Goal: Task Accomplishment & Management: Manage account settings

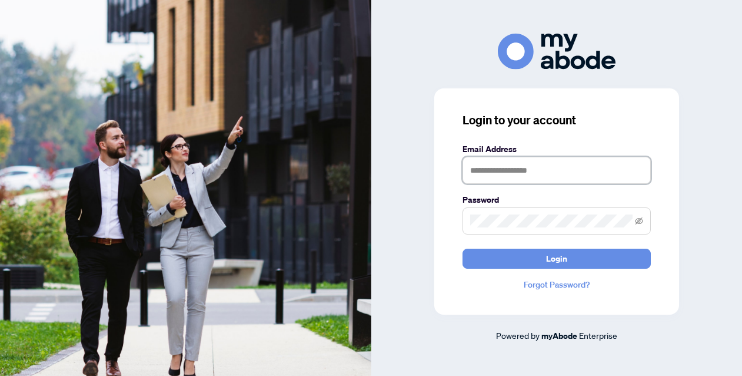
click at [576, 183] on input "text" at bounding box center [557, 170] width 188 height 27
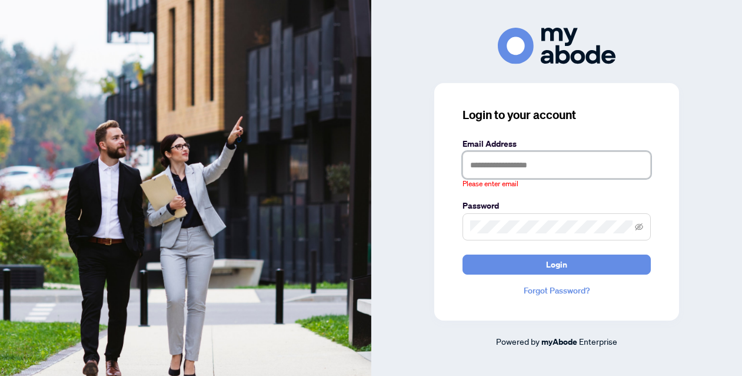
type input "**********"
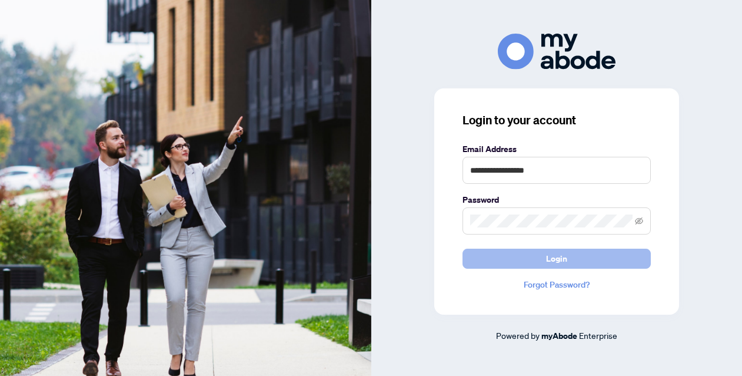
click at [575, 258] on button "Login" at bounding box center [557, 258] width 188 height 20
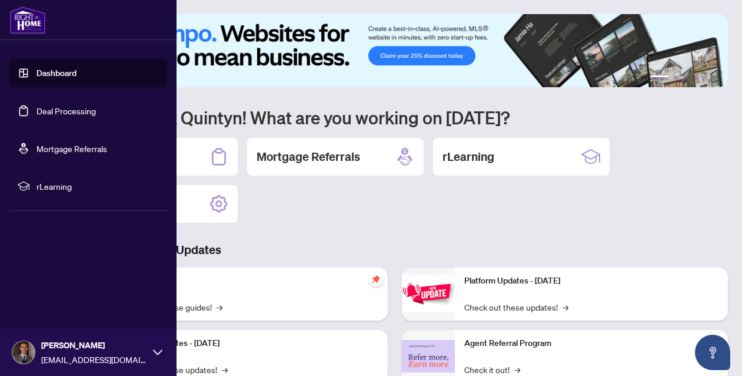
click at [61, 115] on link "Deal Processing" at bounding box center [66, 110] width 59 height 11
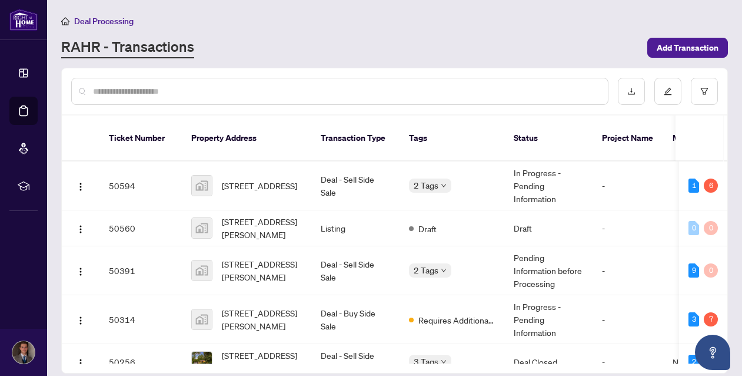
click at [237, 48] on div "RAHR - Transactions" at bounding box center [350, 47] width 579 height 21
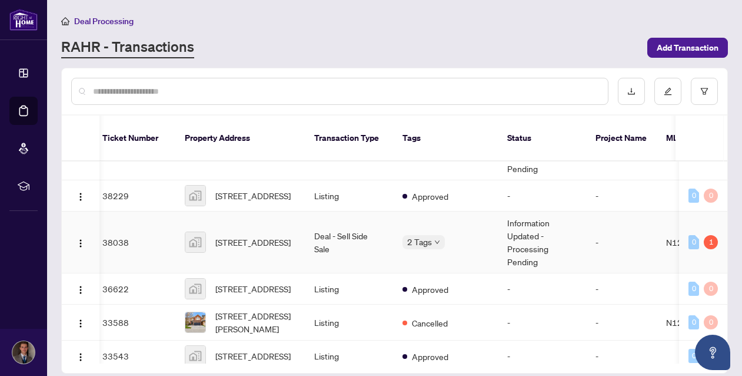
scroll to position [691, 6]
click at [288, 243] on span "244 Rushbrook Drive, Newmarket, ON, Canada" at bounding box center [252, 242] width 75 height 13
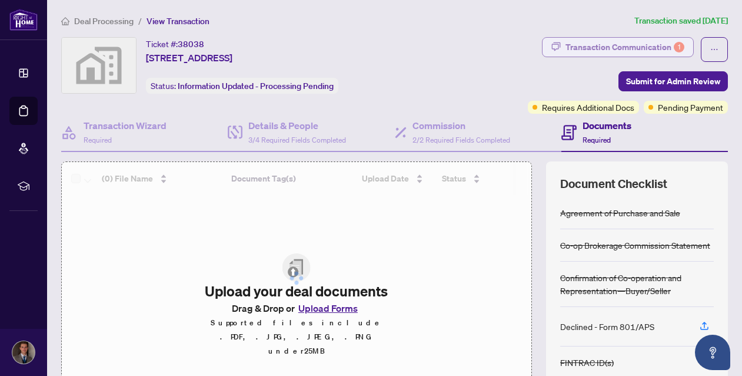
click at [610, 42] on div "Transaction Communication 1" at bounding box center [625, 47] width 119 height 19
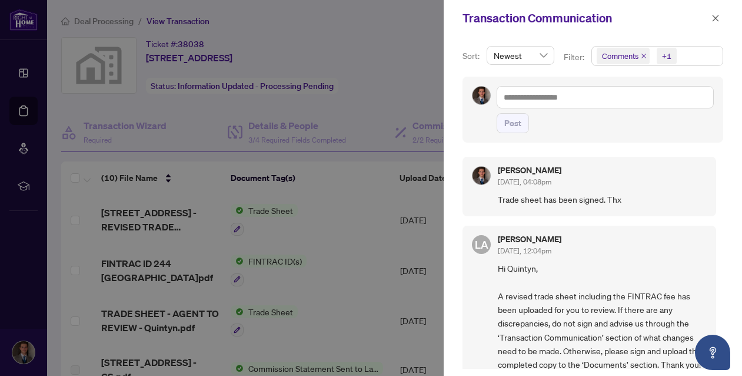
click at [589, 168] on div "Quintyn McInnis Sep/12/2025, 04:08pm" at bounding box center [602, 177] width 209 height 22
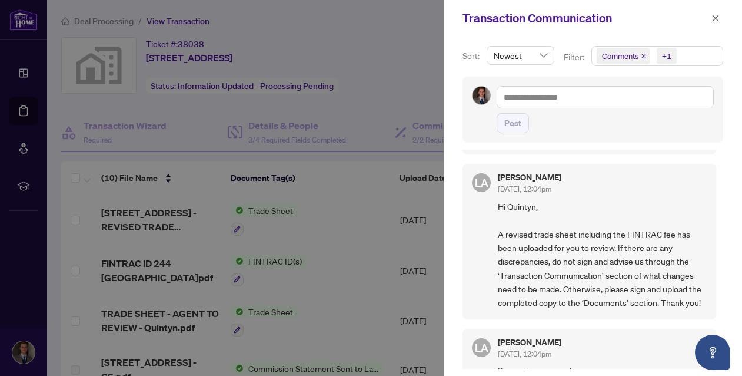
scroll to position [64, 0]
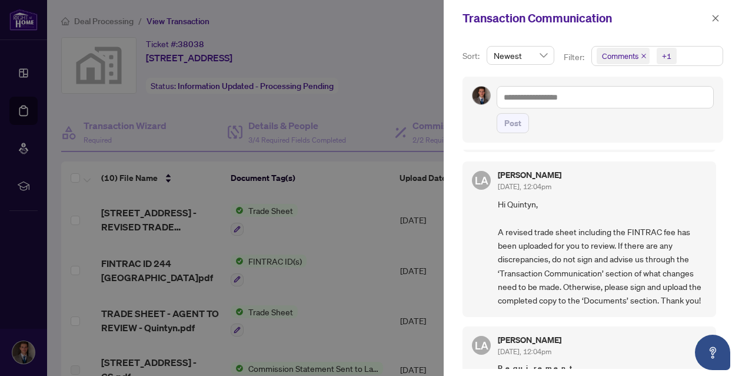
click at [427, 98] on div at bounding box center [371, 188] width 742 height 376
click at [716, 22] on icon "close" at bounding box center [716, 18] width 8 height 8
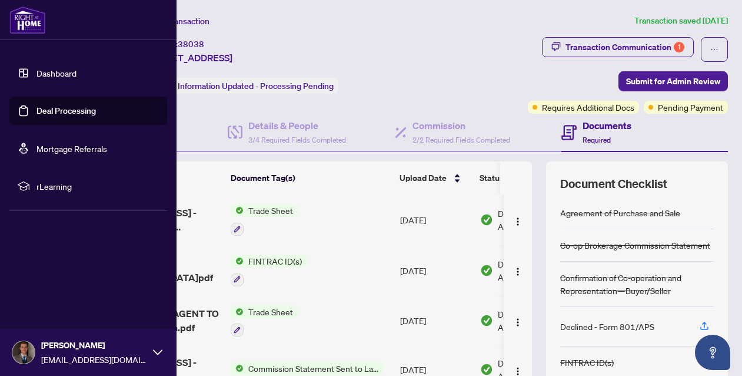
click at [37, 116] on link "Deal Processing" at bounding box center [66, 110] width 59 height 11
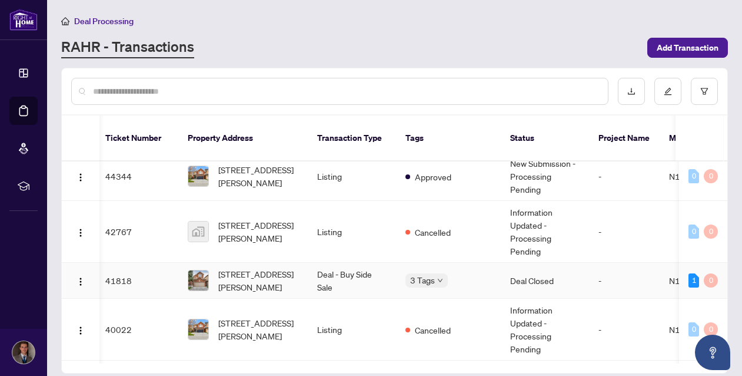
scroll to position [510, 4]
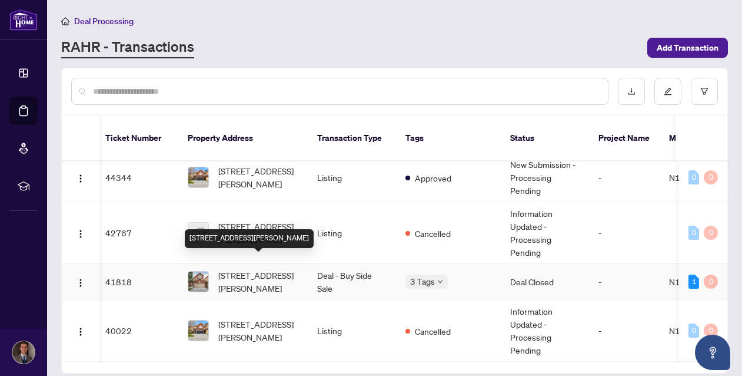
click at [277, 268] on span "547 Greig Circ, Newmarket, Ontario L3Y 8S6, Canada" at bounding box center [258, 281] width 80 height 26
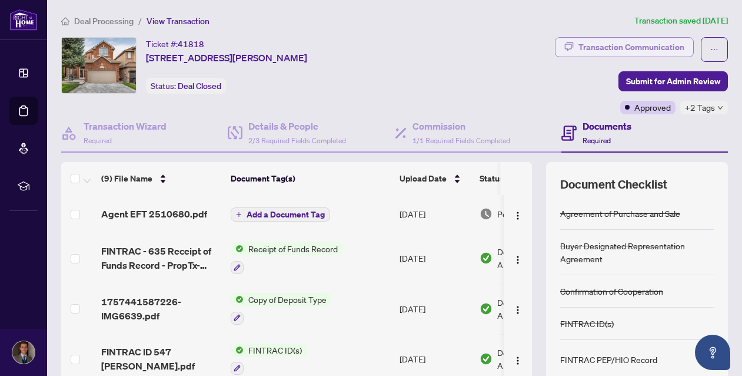
click at [576, 47] on button "Transaction Communication" at bounding box center [624, 47] width 139 height 20
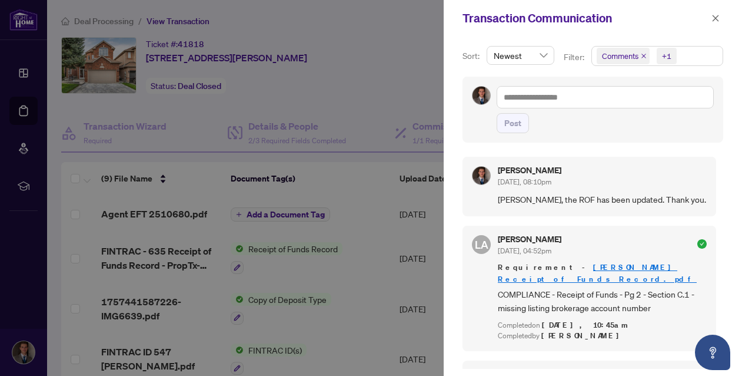
click at [405, 98] on div at bounding box center [371, 188] width 742 height 376
click at [717, 19] on icon "close" at bounding box center [716, 18] width 6 height 6
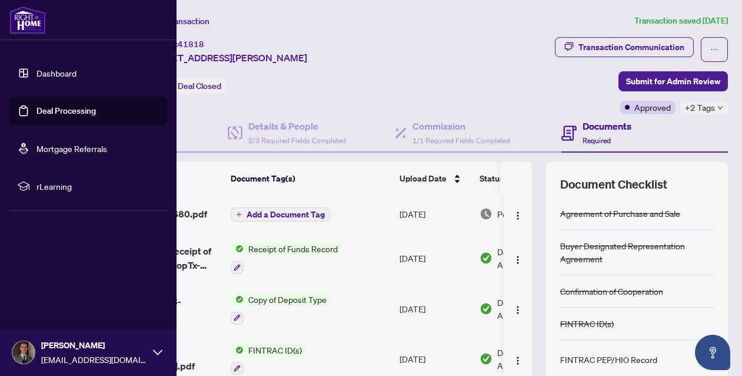
click at [51, 114] on link "Deal Processing" at bounding box center [66, 110] width 59 height 11
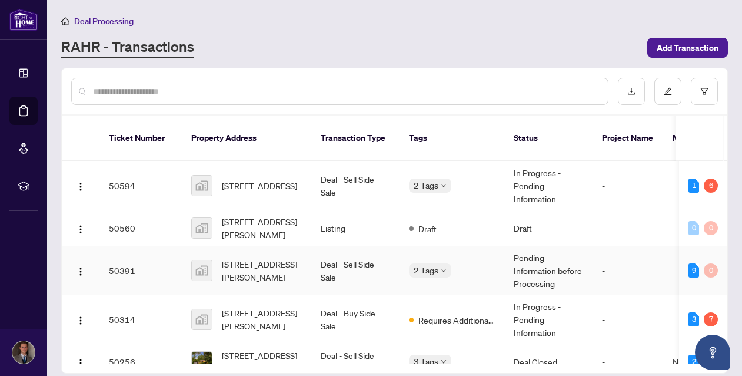
click at [305, 265] on td "12 Dawson Drive, Collingwood, ON, Canada" at bounding box center [247, 270] width 130 height 49
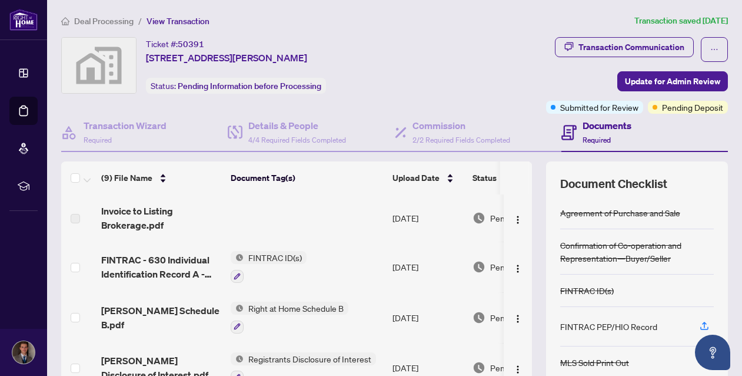
click at [481, 87] on div "Transaction Communication Update for Admin Review Submitted for Review Pending …" at bounding box center [584, 75] width 290 height 77
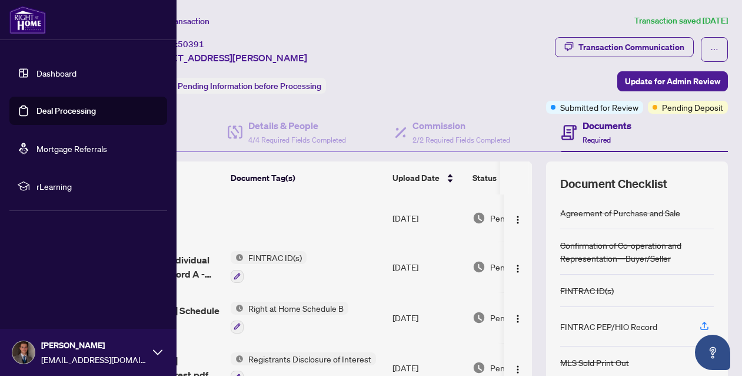
click at [41, 108] on link "Deal Processing" at bounding box center [66, 110] width 59 height 11
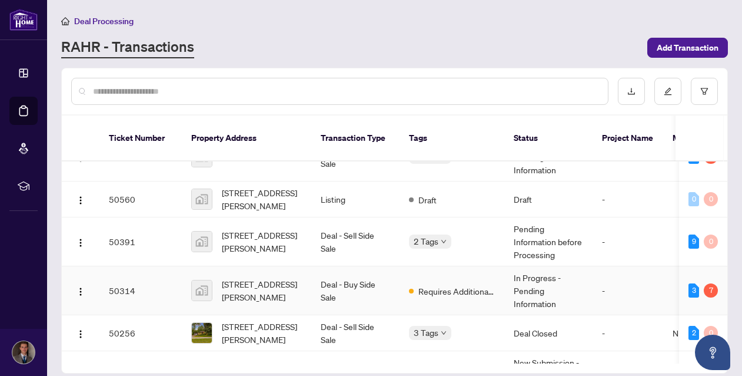
scroll to position [31, 0]
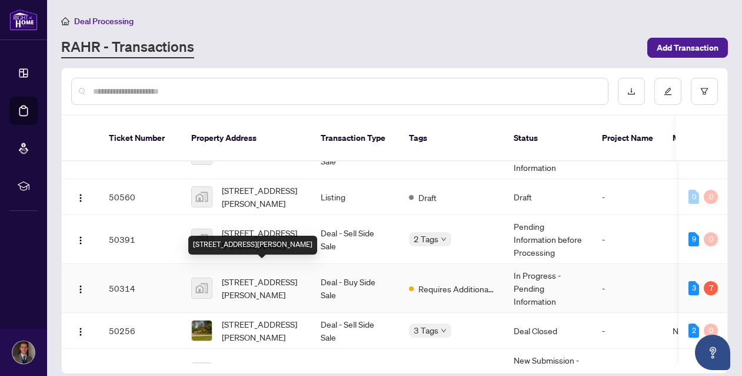
click at [261, 275] on span "1056 On Bogart Circle, Newmarket, ON, Canada" at bounding box center [262, 288] width 80 height 26
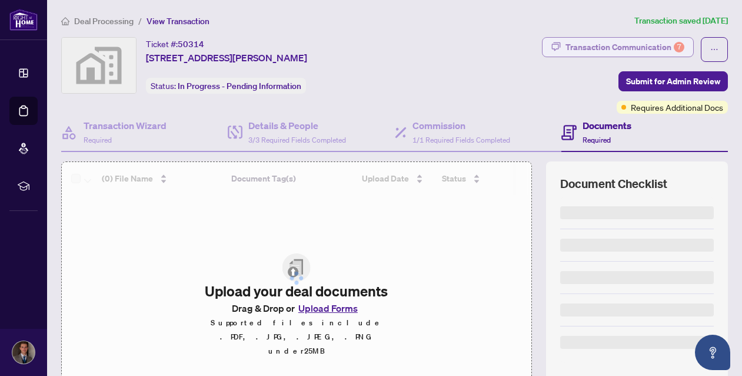
click at [620, 39] on div "Transaction Communication 7" at bounding box center [625, 47] width 119 height 19
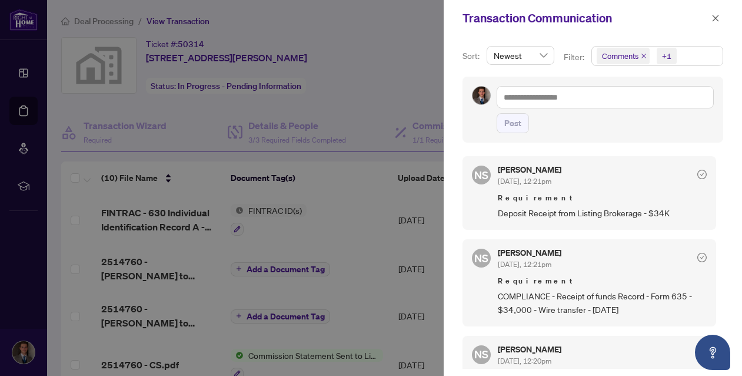
scroll to position [306, 0]
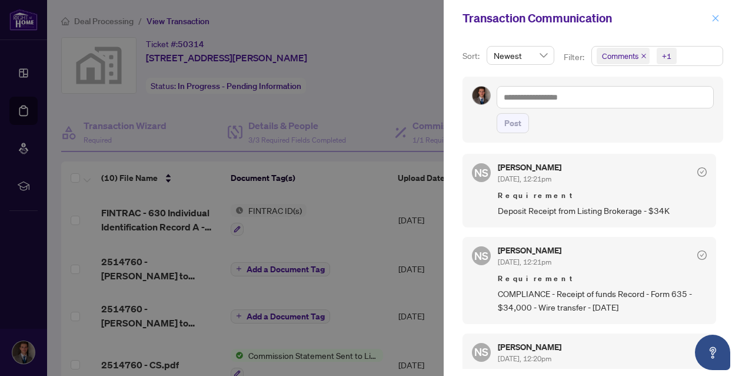
click at [714, 19] on icon "close" at bounding box center [716, 18] width 8 height 8
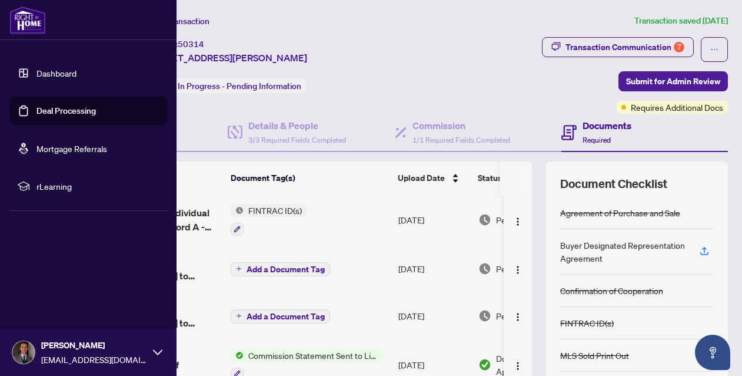
click at [41, 114] on link "Deal Processing" at bounding box center [66, 110] width 59 height 11
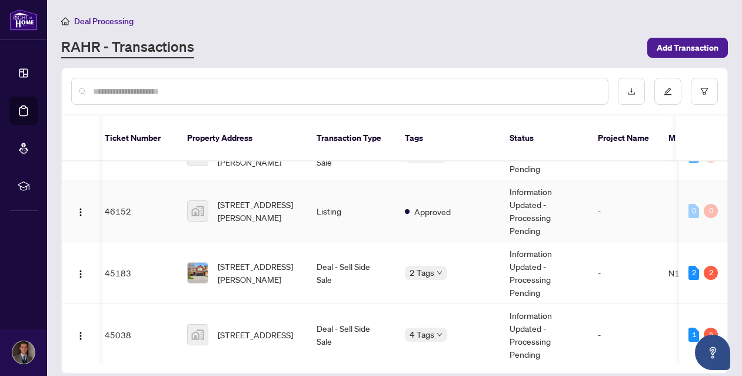
scroll to position [253, 4]
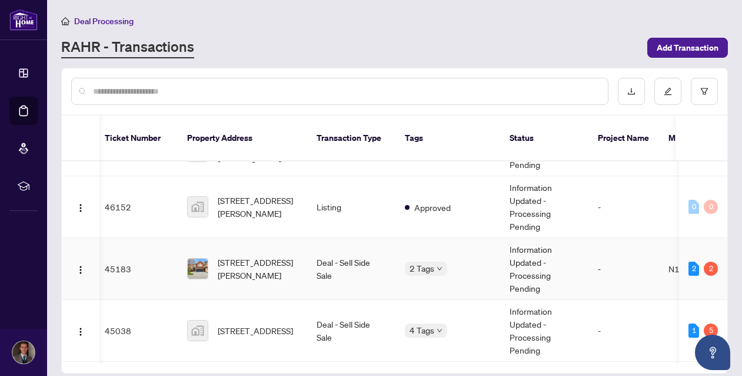
click at [301, 258] on td "609 Mcbean Ave, Newmarket, Ontario L3X 2L5, Canada" at bounding box center [243, 269] width 130 height 62
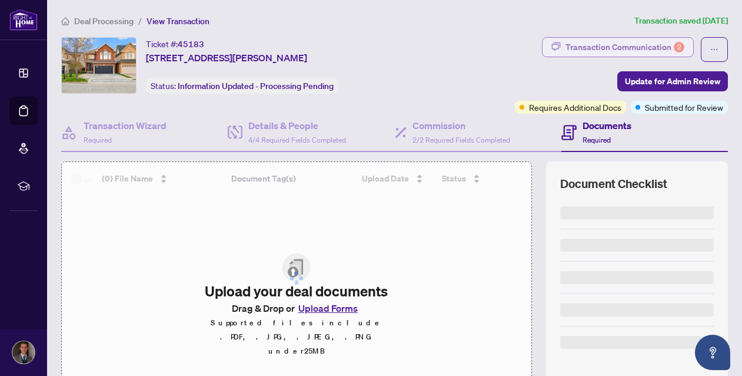
click at [596, 44] on div "Transaction Communication 2" at bounding box center [625, 47] width 119 height 19
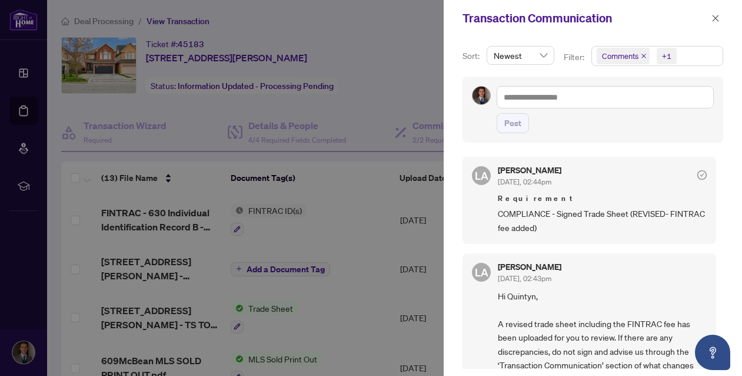
click at [209, 280] on div at bounding box center [371, 188] width 742 height 376
click at [709, 14] on button "button" at bounding box center [715, 18] width 15 height 14
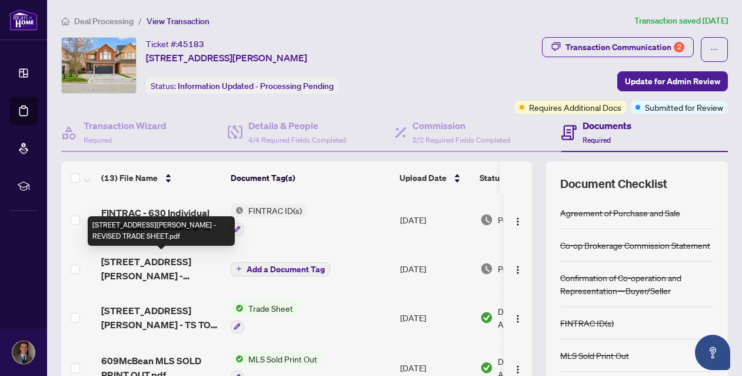
click at [178, 264] on span "609 Mcbean Ave - REVISED TRADE SHEET.pdf" at bounding box center [161, 268] width 120 height 28
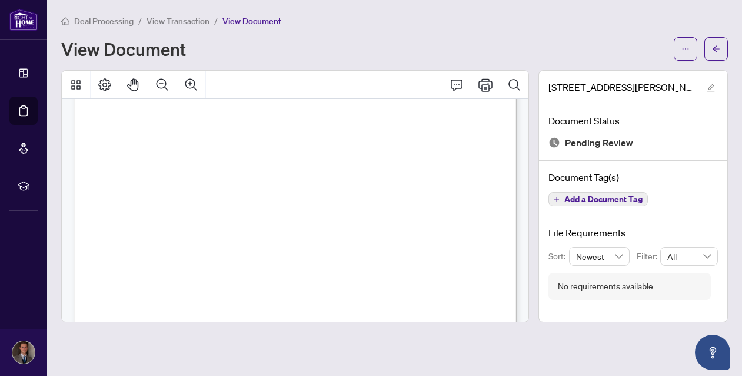
scroll to position [374, 0]
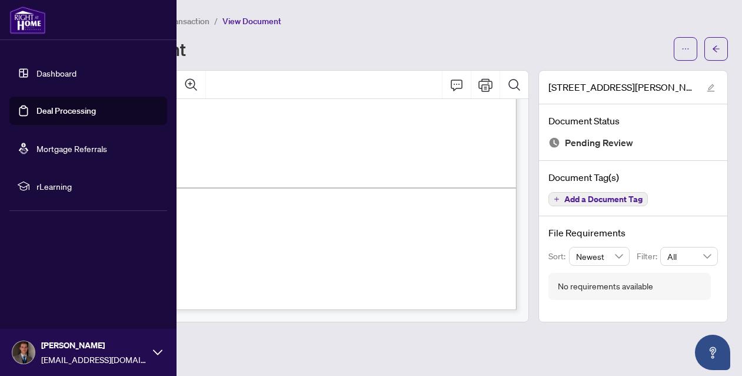
click at [37, 114] on link "Deal Processing" at bounding box center [66, 110] width 59 height 11
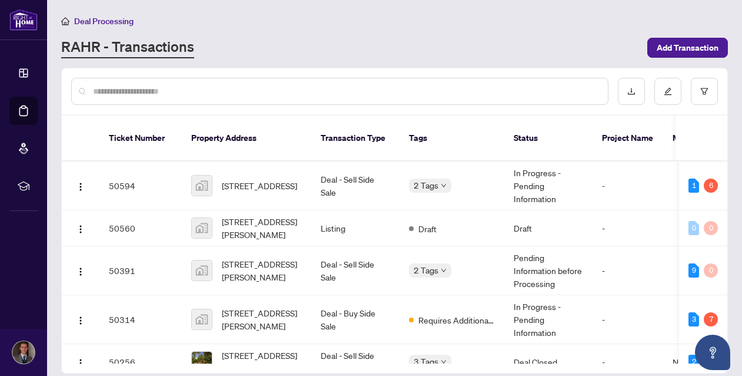
click at [306, 37] on div "RAHR - Transactions" at bounding box center [350, 47] width 579 height 21
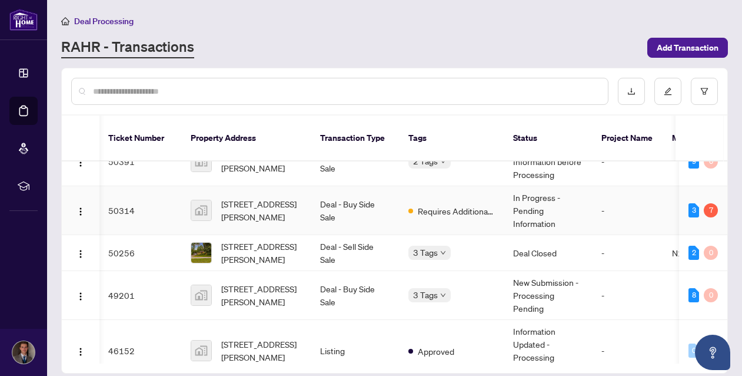
scroll to position [112, 1]
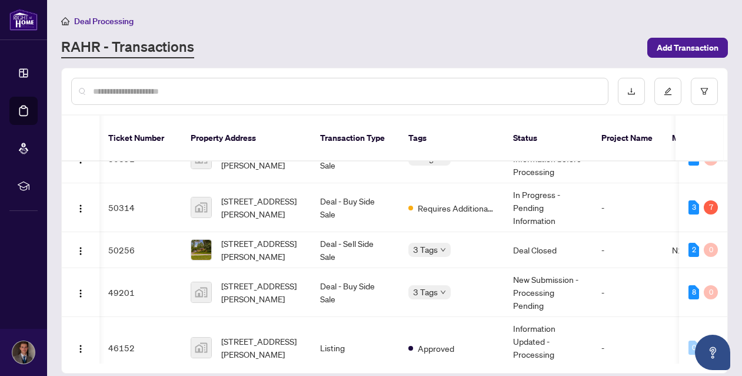
click at [337, 57] on div "RAHR - Transactions" at bounding box center [350, 47] width 579 height 21
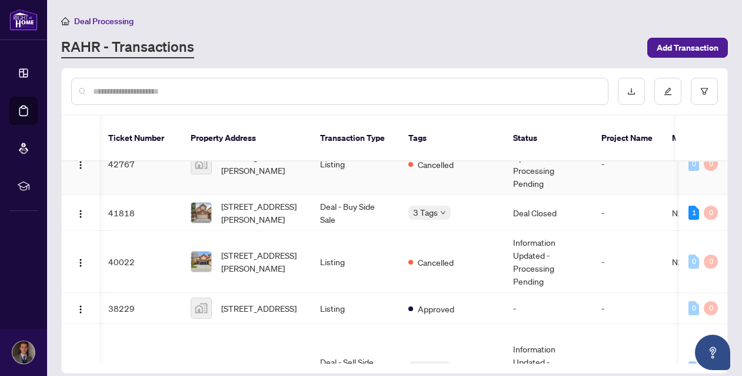
scroll to position [579, 1]
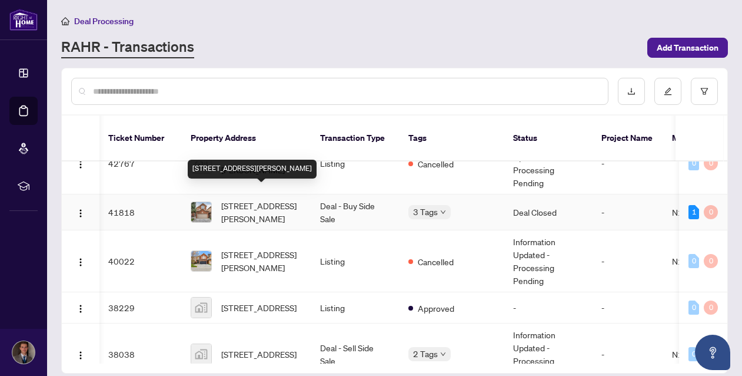
click at [299, 204] on span "547 Greig Circ, Newmarket, Ontario L3Y 8S6, Canada" at bounding box center [261, 212] width 80 height 26
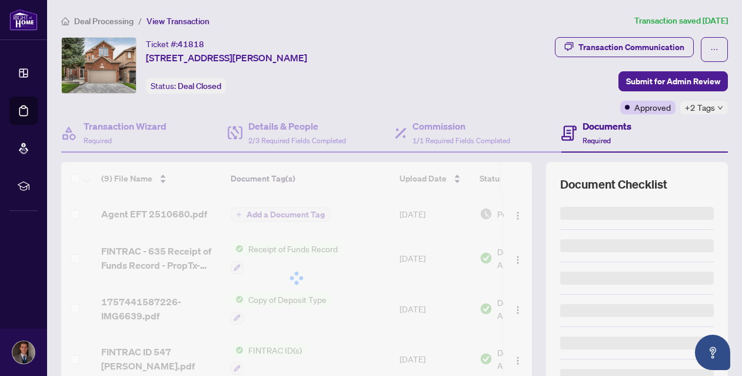
click at [626, 49] on div "Transaction Communication" at bounding box center [632, 47] width 106 height 19
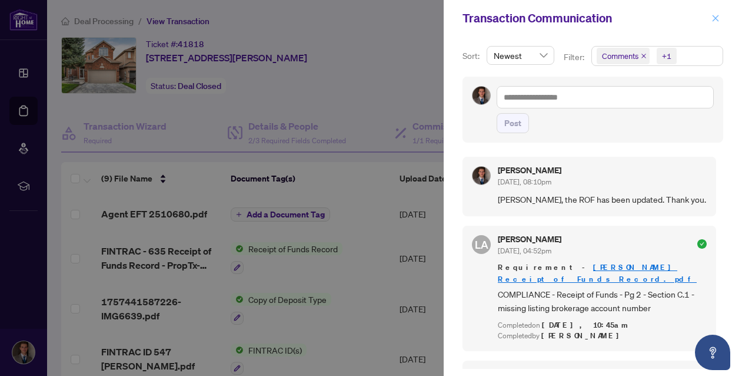
click at [721, 16] on button "button" at bounding box center [715, 18] width 15 height 14
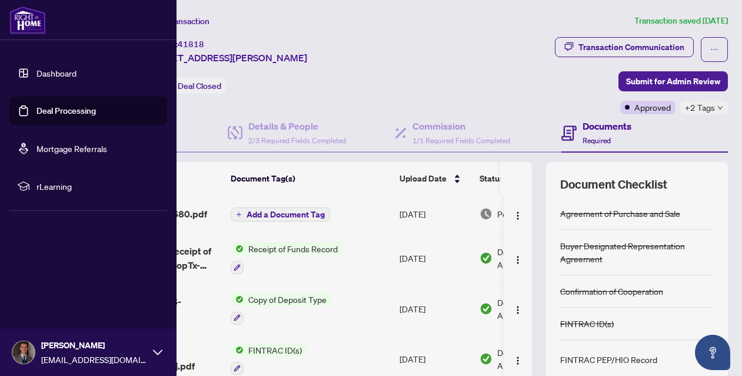
click at [37, 111] on link "Deal Processing" at bounding box center [66, 110] width 59 height 11
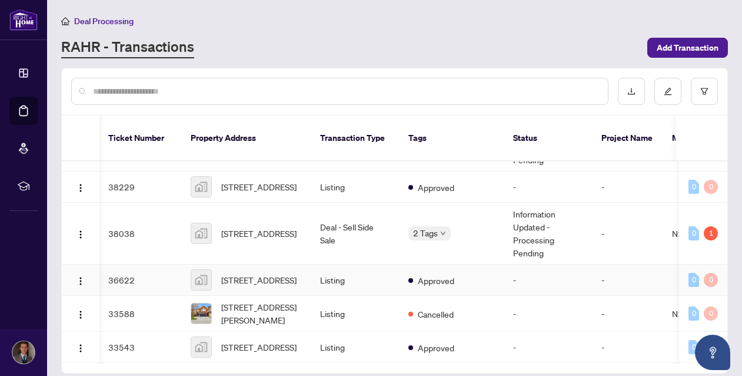
scroll to position [709, 1]
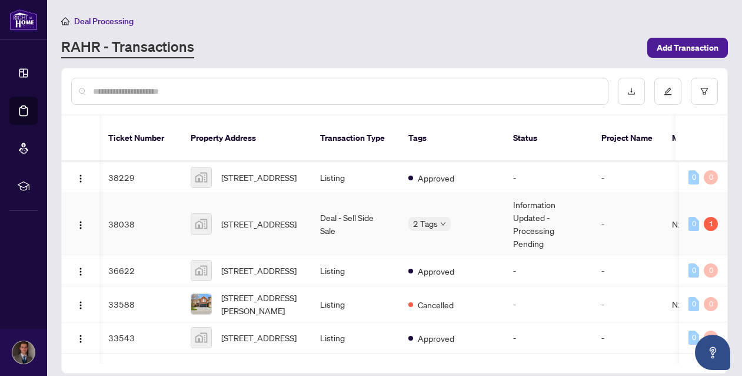
click at [310, 212] on td "244 Rushbrook Drive, Newmarket, ON, Canada" at bounding box center [246, 224] width 130 height 62
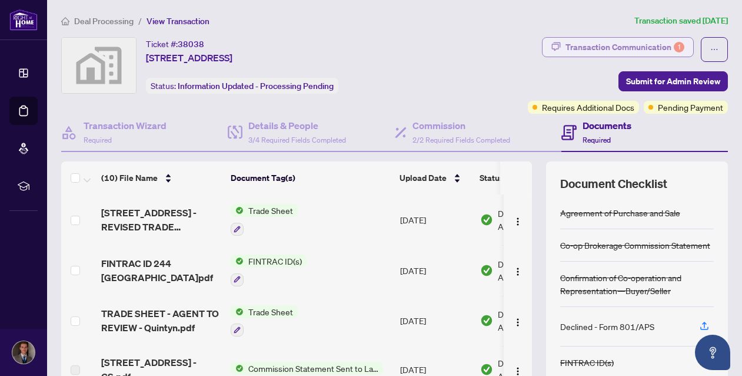
click at [599, 49] on div "Transaction Communication 1" at bounding box center [625, 47] width 119 height 19
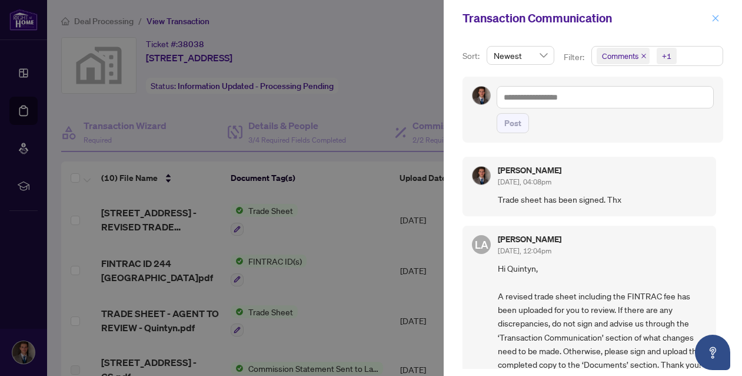
click at [714, 15] on icon "close" at bounding box center [716, 18] width 8 height 8
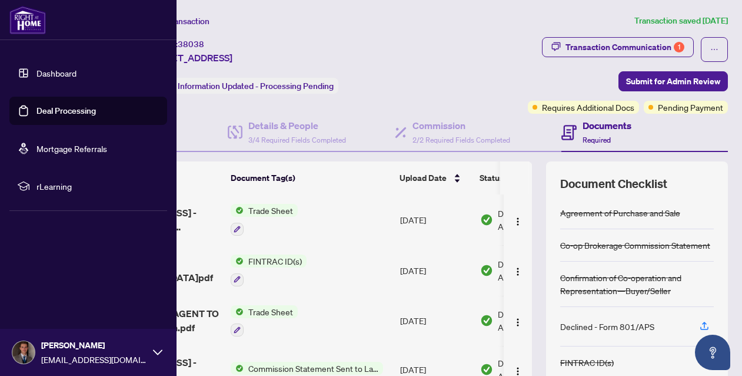
click at [66, 111] on link "Deal Processing" at bounding box center [66, 110] width 59 height 11
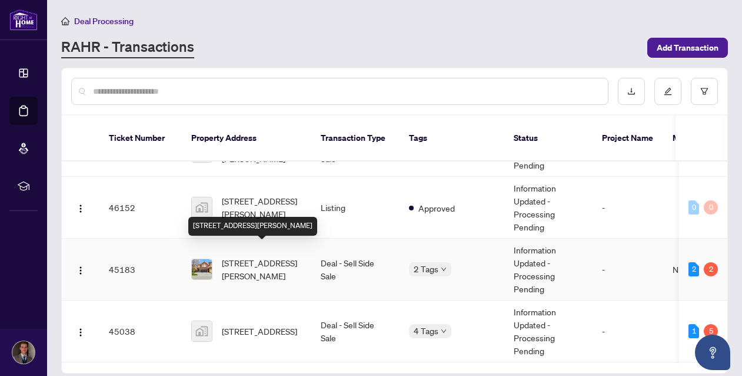
scroll to position [253, 0]
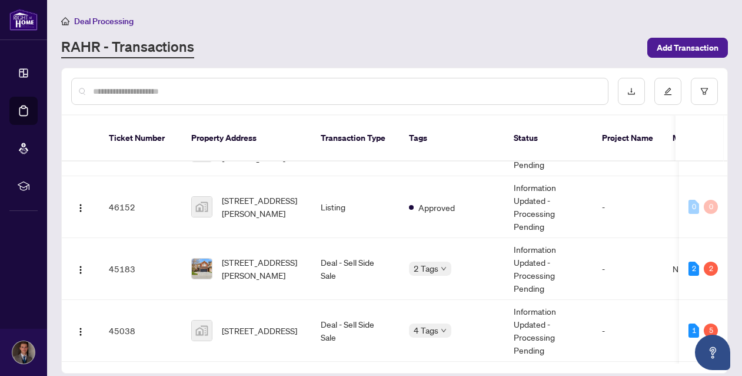
click at [293, 47] on div "RAHR - Transactions" at bounding box center [350, 47] width 579 height 21
